Goal: Task Accomplishment & Management: Manage account settings

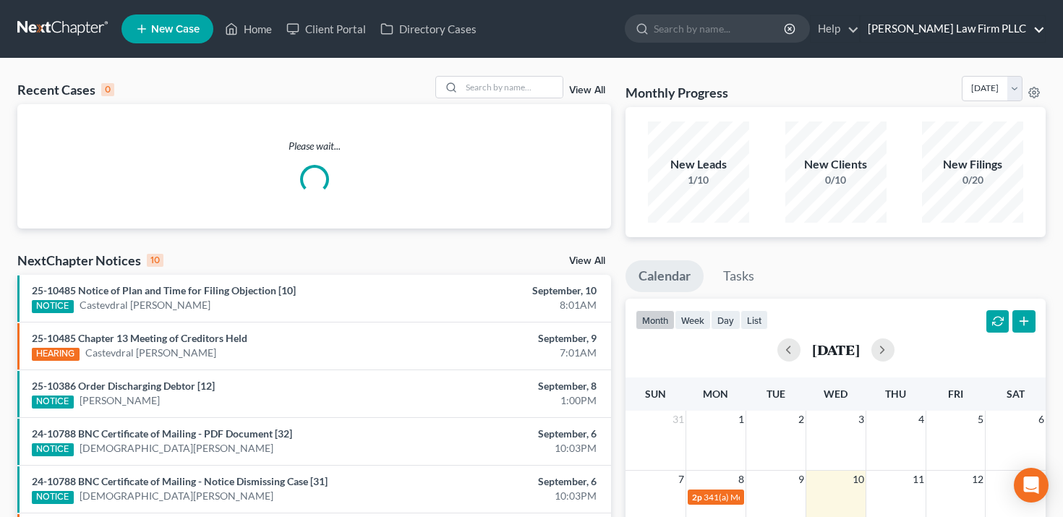
click at [965, 35] on link "[PERSON_NAME] Law Firm PLLC" at bounding box center [952, 29] width 184 height 26
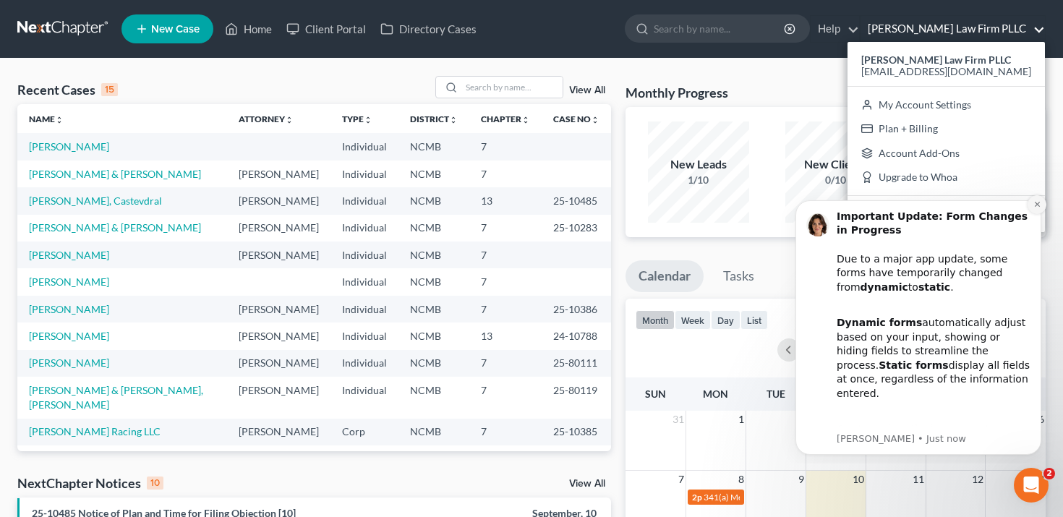
click at [1043, 205] on button "Dismiss notification" at bounding box center [1036, 204] width 19 height 19
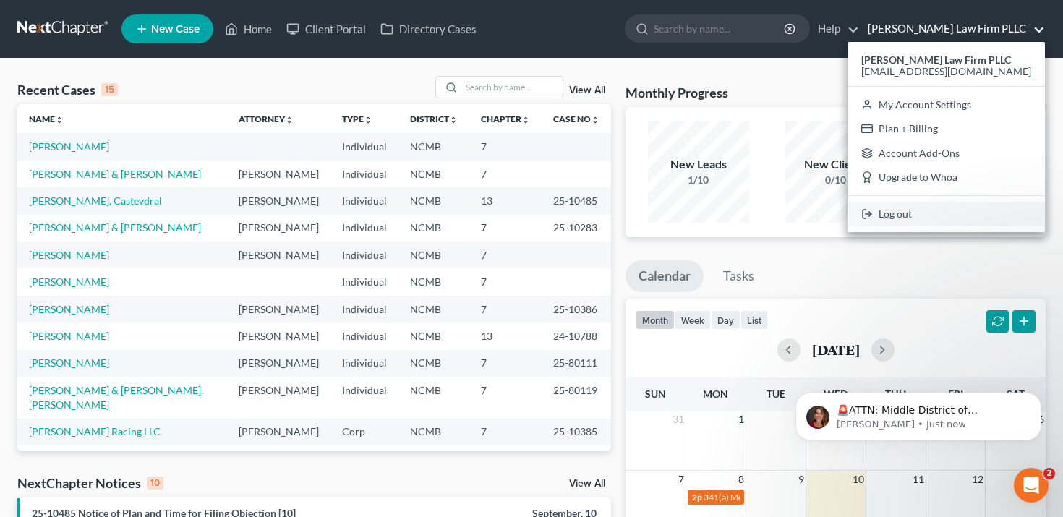
click at [980, 215] on link "Log out" at bounding box center [945, 214] width 197 height 25
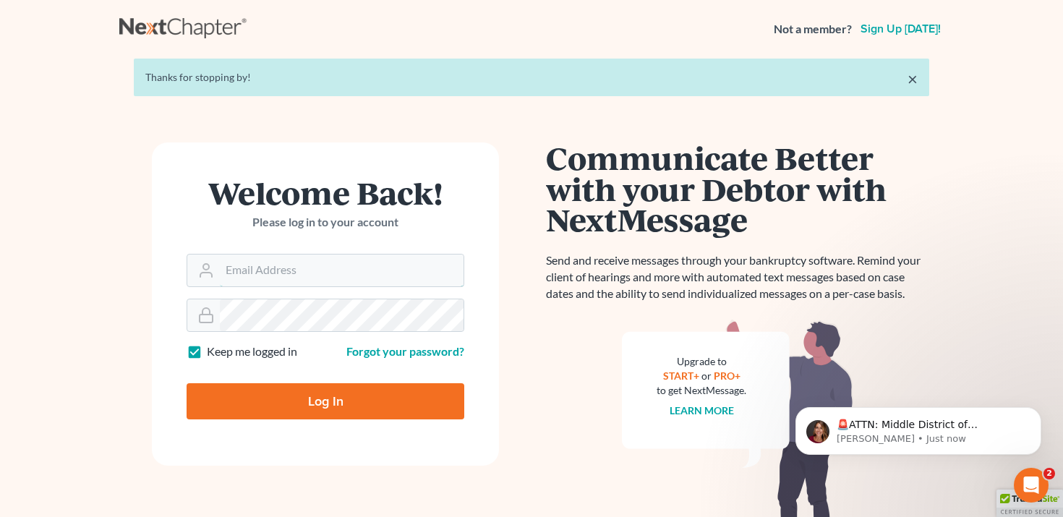
type input "emma@nextchapterbk.com"
click at [326, 401] on input "Log In" at bounding box center [326, 401] width 278 height 36
type input "Thinking..."
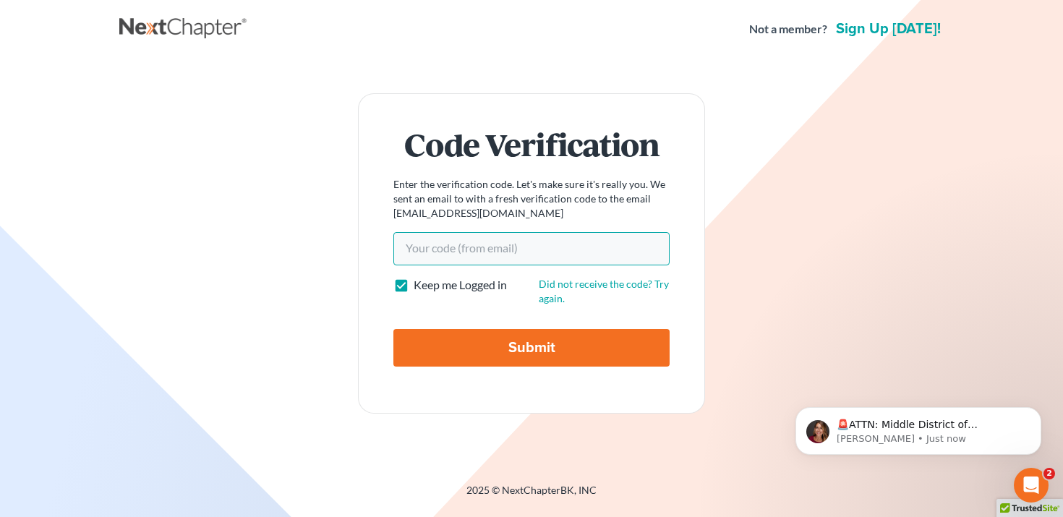
click at [438, 251] on input "Your code(from email)" at bounding box center [531, 248] width 276 height 33
paste input "3bf273"
type input "3bf273"
click at [460, 364] on input "Submit" at bounding box center [531, 348] width 276 height 38
type input "Thinking..."
